Goal: Task Accomplishment & Management: Complete application form

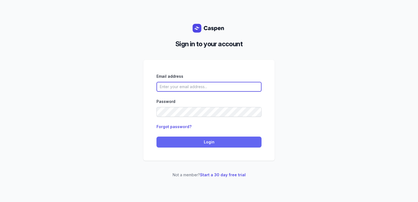
type input "[PERSON_NAME][EMAIL_ADDRESS][DOMAIN_NAME][PERSON_NAME]"
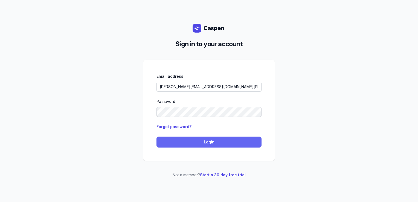
click at [199, 143] on span "Login" at bounding box center [209, 142] width 98 height 7
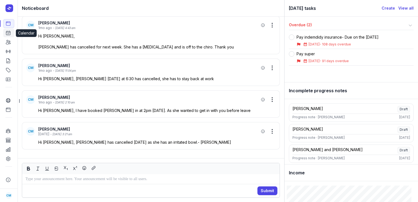
click at [6, 36] on icon at bounding box center [7, 32] width 5 height 5
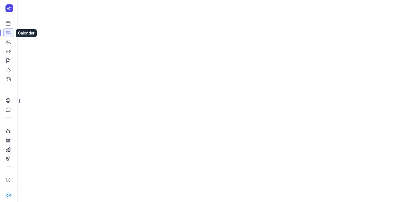
select select "week"
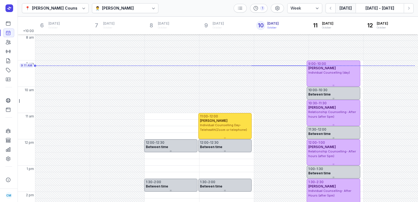
click at [131, 7] on div "👨‍⚕️ Tanya Fisher" at bounding box center [125, 8] width 67 height 10
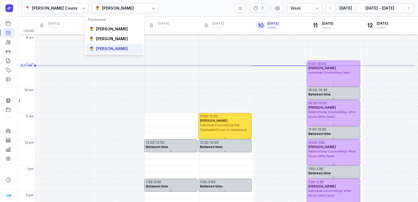
click at [107, 49] on div "Charlee Manaley" at bounding box center [112, 48] width 32 height 5
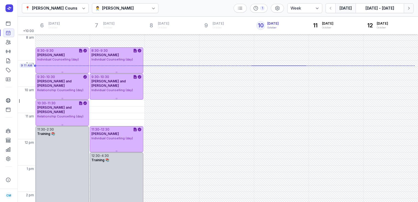
click at [408, 7] on icon "button" at bounding box center [409, 8] width 2 height 3
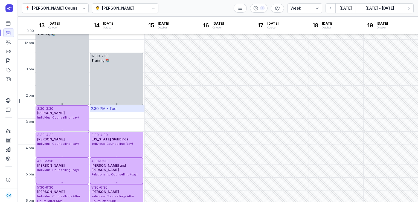
scroll to position [143, 0]
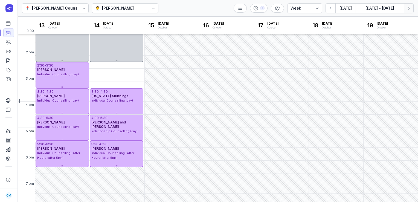
click at [407, 9] on icon "button" at bounding box center [408, 7] width 5 height 5
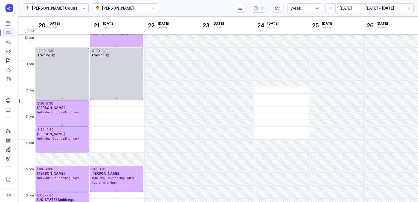
scroll to position [111, 0]
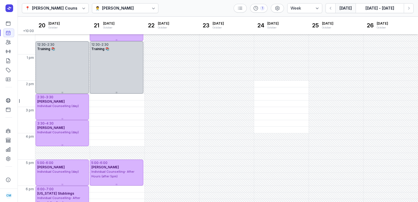
click at [344, 10] on button "Today" at bounding box center [345, 8] width 20 height 10
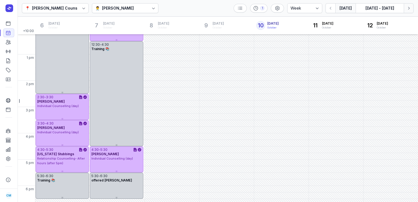
click at [408, 9] on icon "button" at bounding box center [409, 8] width 2 height 3
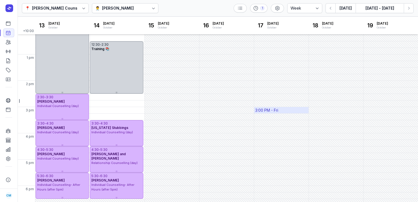
scroll to position [25, 0]
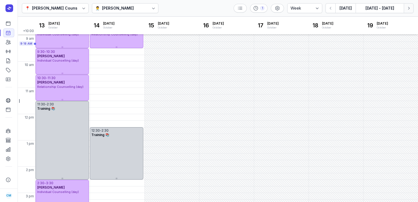
click at [408, 8] on icon "button" at bounding box center [408, 7] width 5 height 5
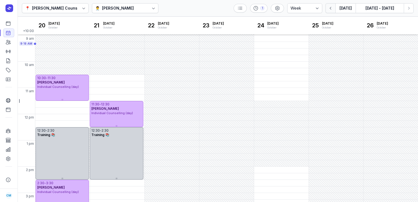
click at [332, 4] on button "button" at bounding box center [330, 8] width 10 height 10
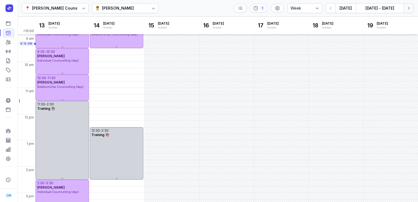
click at [408, 11] on button "Next week" at bounding box center [408, 8] width 10 height 10
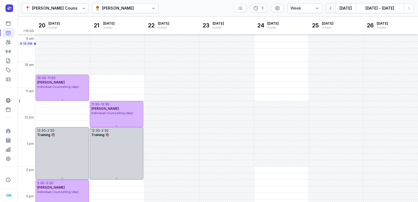
click at [330, 8] on icon "button" at bounding box center [330, 7] width 5 height 5
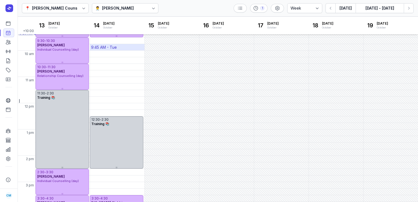
scroll to position [36, 0]
click at [10, 44] on icon at bounding box center [7, 41] width 5 height 5
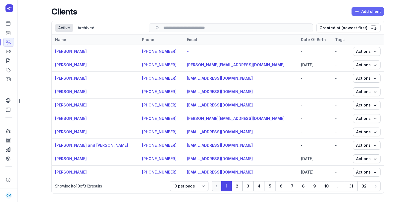
click at [369, 8] on span "Add client" at bounding box center [368, 11] width 26 height 7
select select
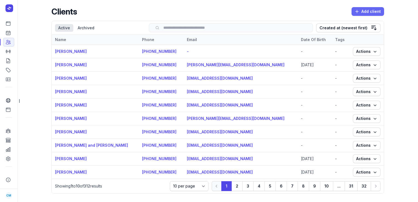
select select
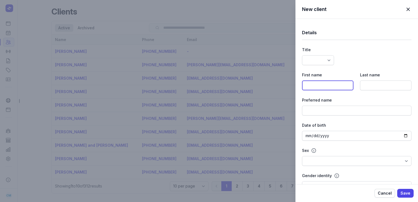
click at [326, 83] on input at bounding box center [327, 85] width 51 height 10
paste input "McMaster"
type input "McMaster"
click at [381, 87] on input at bounding box center [385, 85] width 51 height 10
paste input "McMaster"
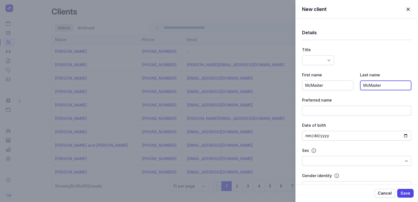
type input "McMaster"
drag, startPoint x: 324, startPoint y: 84, endPoint x: 286, endPoint y: 87, distance: 37.8
click at [286, 87] on div "New client Close panel Details Title Dr Mr Ms Mrs Miss Mx Master First name McM…" at bounding box center [209, 101] width 418 height 202
paste input "Stacey"
type input "Stacey"
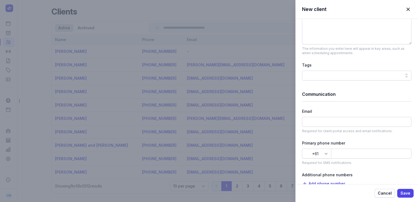
scroll to position [243, 0]
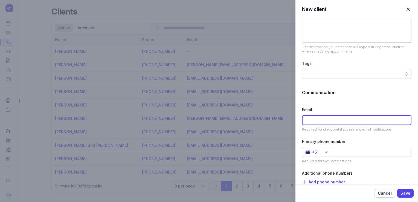
click at [327, 120] on input at bounding box center [356, 120] width 109 height 10
paste input "staceyanoyes@gmail.com"
type input "staceyanoyes@gmail.com"
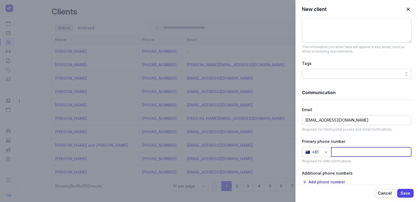
click at [353, 149] on input at bounding box center [371, 152] width 80 height 10
paste input "401595233"
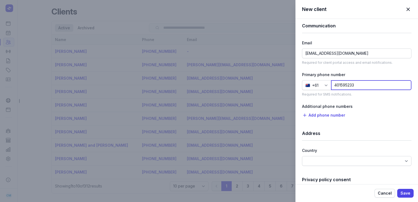
scroll to position [310, 0]
type input "401595233"
click at [401, 194] on span "Save" at bounding box center [405, 193] width 10 height 7
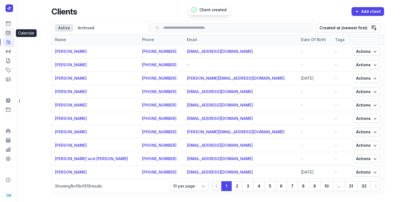
click at [11, 31] on link "Calendar" at bounding box center [8, 32] width 11 height 9
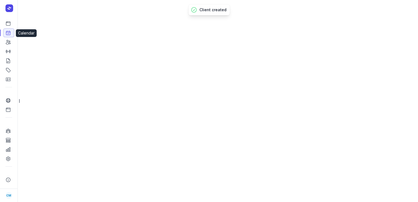
select select "week"
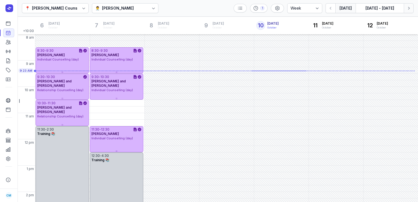
click at [407, 8] on icon "button" at bounding box center [408, 7] width 5 height 5
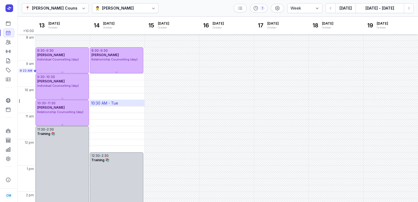
click at [97, 103] on div "10:30 AM - Tue" at bounding box center [104, 102] width 27 height 5
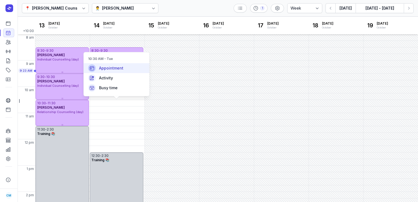
click at [104, 68] on span "Appointment" at bounding box center [111, 67] width 24 height 5
select select
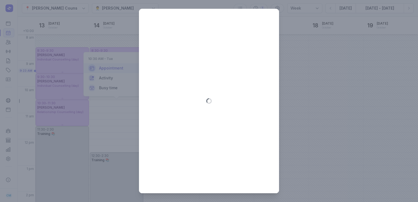
type input "2025-10-14"
select select "10:30"
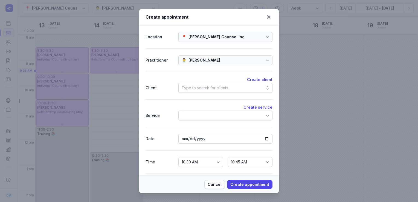
click at [200, 83] on div "Type to search for clients" at bounding box center [225, 88] width 94 height 10
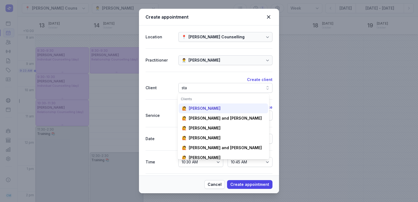
type input "sta"
click at [205, 109] on div "Stacey McMaster" at bounding box center [205, 108] width 32 height 5
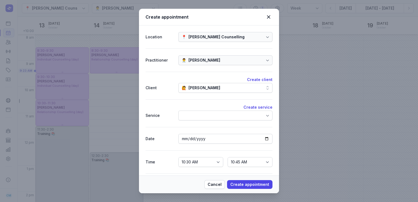
click at [205, 111] on div at bounding box center [225, 115] width 94 height 10
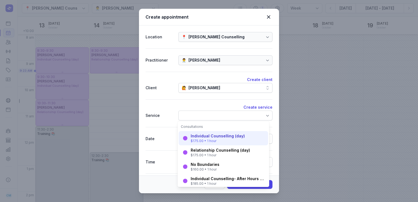
click at [204, 135] on div "Individual Counselling (day)" at bounding box center [218, 135] width 54 height 5
select select "11:30"
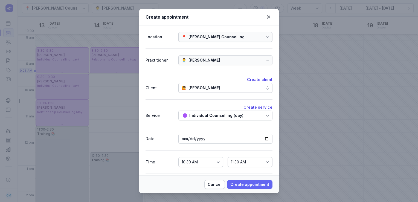
click at [246, 186] on span "Create appointment" at bounding box center [249, 184] width 39 height 7
select select
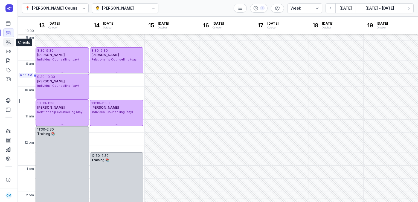
click at [8, 43] on icon at bounding box center [7, 41] width 5 height 5
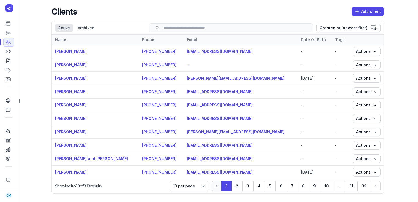
click at [190, 25] on div "Search" at bounding box center [231, 27] width 164 height 9
click at [188, 27] on input "search" at bounding box center [230, 28] width 153 height 4
paste input "********"
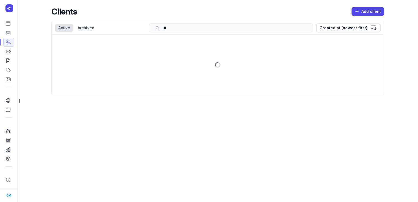
type input "*"
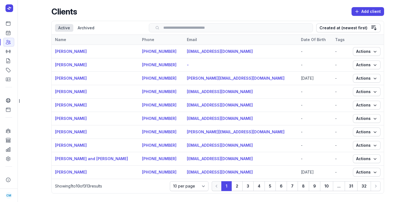
paste input "**********"
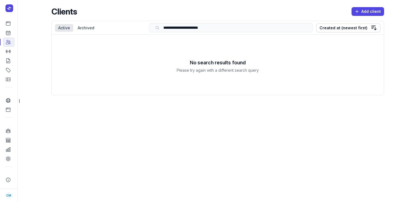
type input "**********"
click at [11, 33] on link "Calendar" at bounding box center [8, 32] width 11 height 9
select select "week"
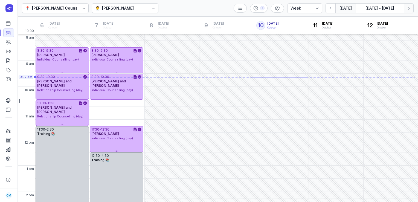
click at [410, 12] on button "Next week" at bounding box center [408, 8] width 10 height 10
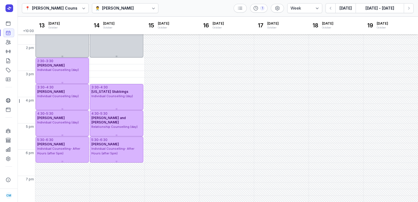
scroll to position [147, 0]
click at [412, 9] on button "Next week" at bounding box center [408, 8] width 10 height 10
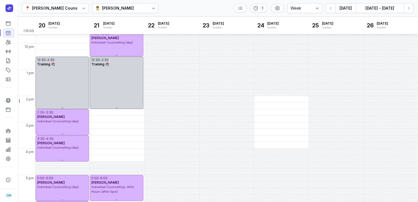
scroll to position [96, 0]
